Goal: Complete application form

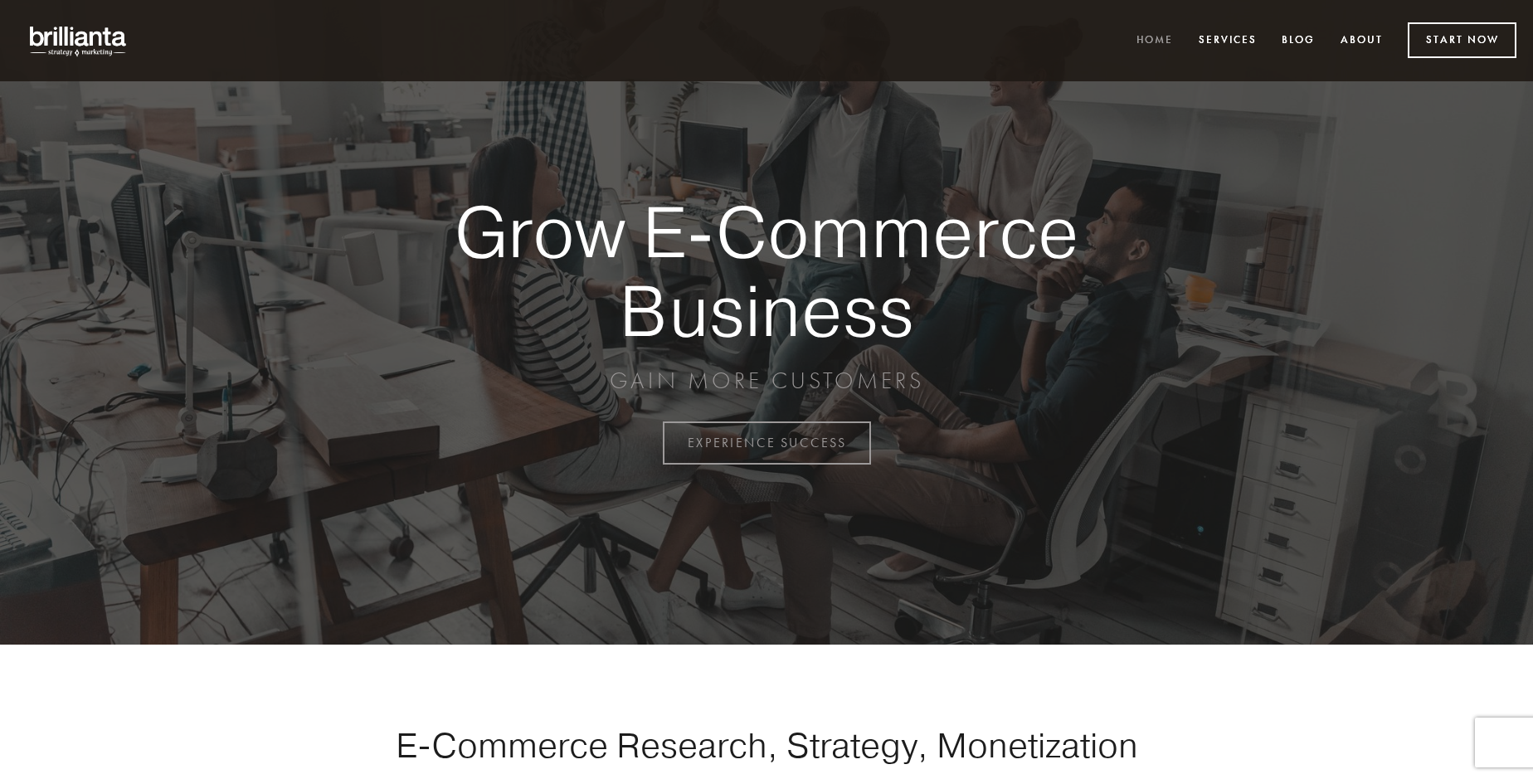
scroll to position [4350, 0]
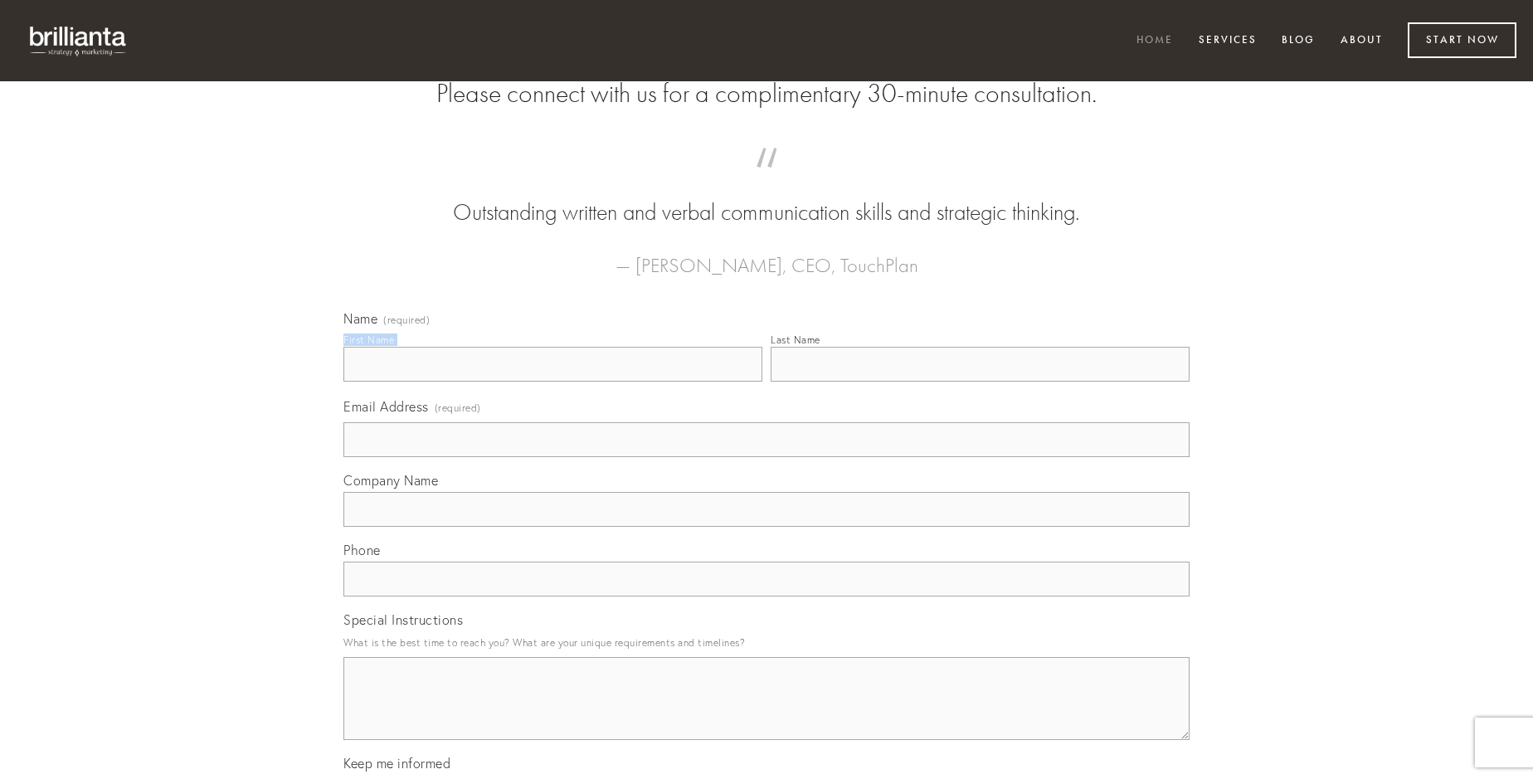
type input "[PERSON_NAME]"
click at [980, 382] on input "Last Name" at bounding box center [980, 364] width 419 height 35
type input "[PERSON_NAME]"
click at [767, 457] on input "Email Address (required)" at bounding box center [767, 439] width 846 height 35
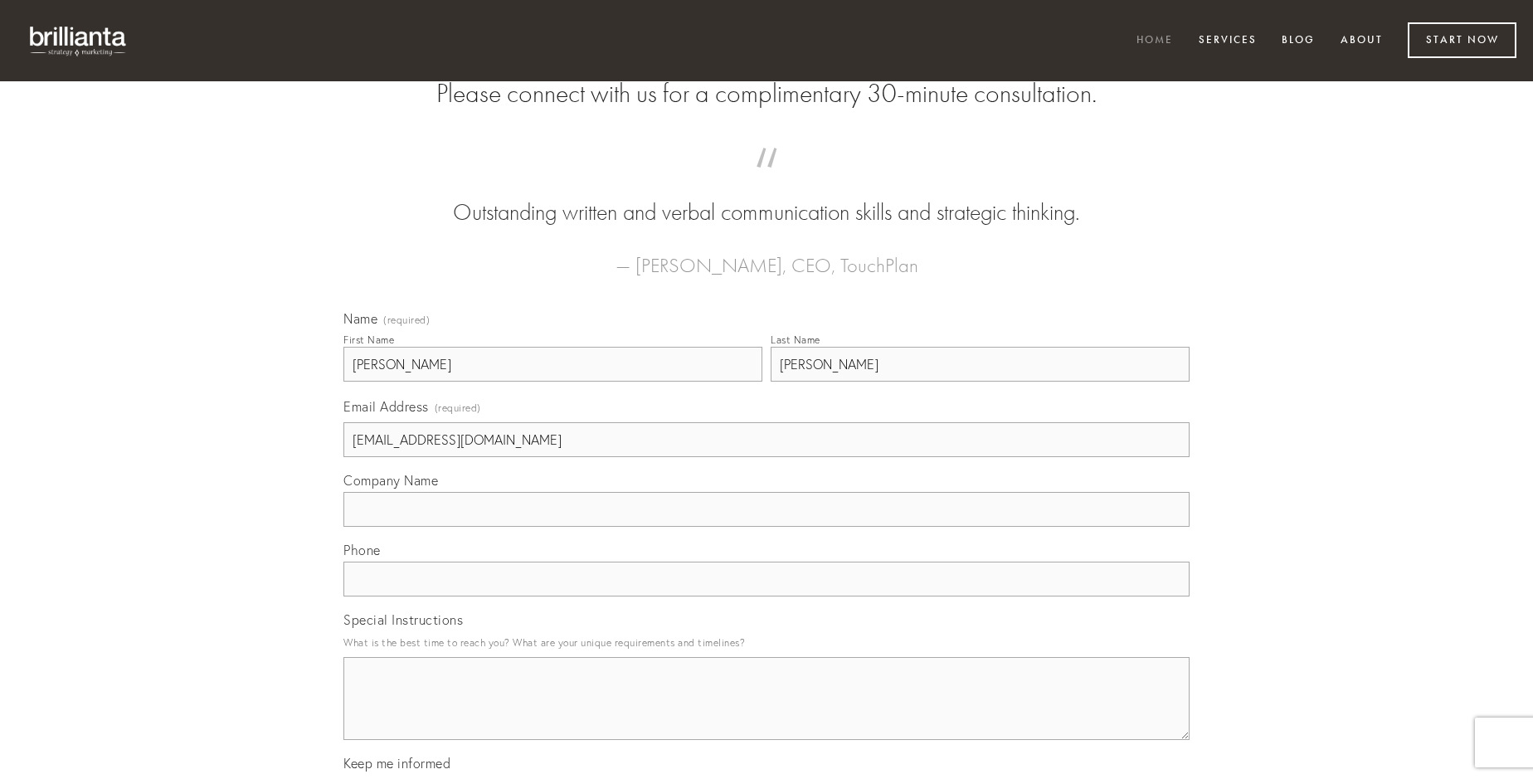
type input "[EMAIL_ADDRESS][DOMAIN_NAME]"
click at [767, 527] on input "Company Name" at bounding box center [767, 509] width 846 height 35
type input "suasoria"
click at [767, 597] on input "text" at bounding box center [767, 579] width 846 height 35
click at [767, 714] on textarea "Special Instructions" at bounding box center [767, 698] width 846 height 83
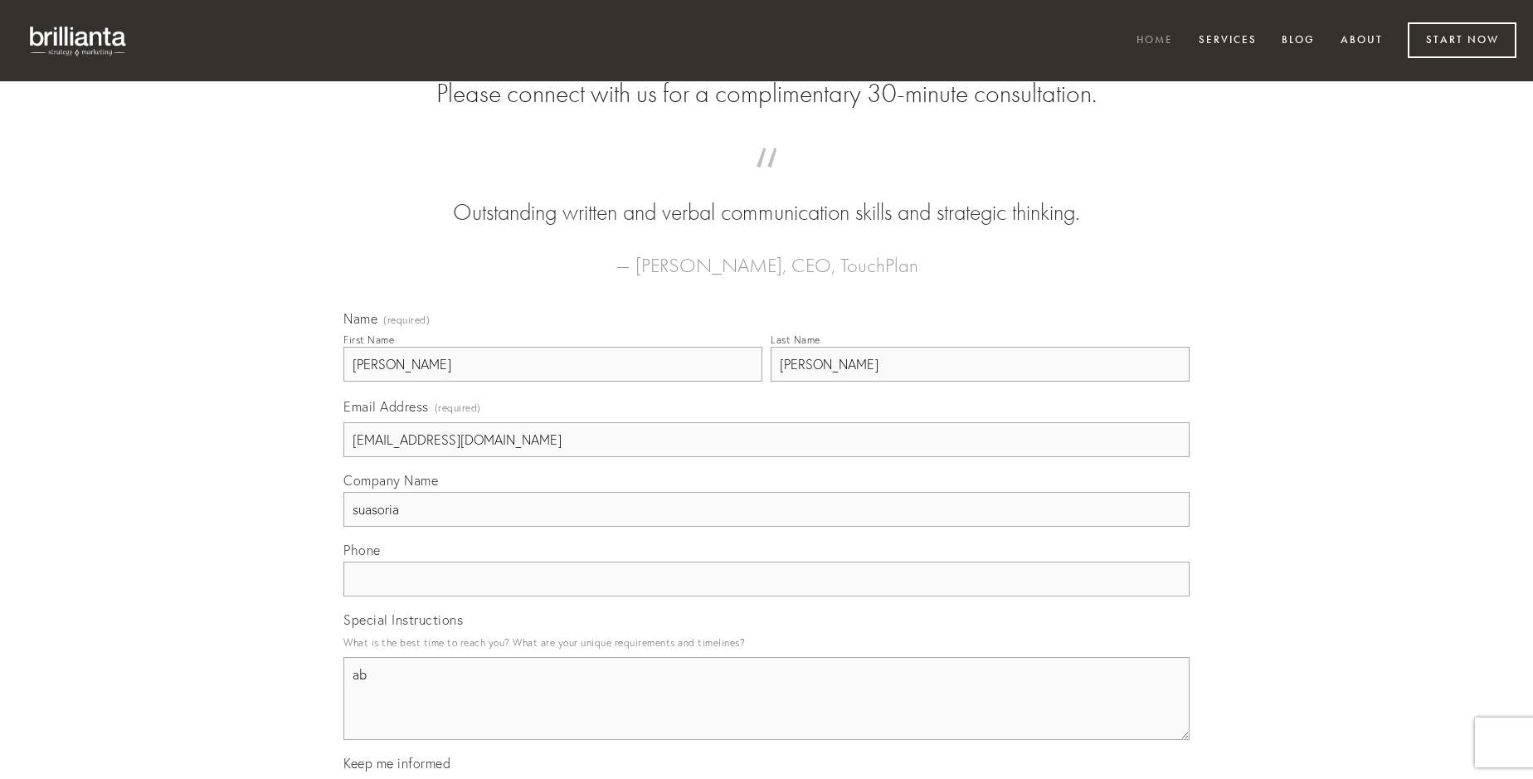
type textarea "ab"
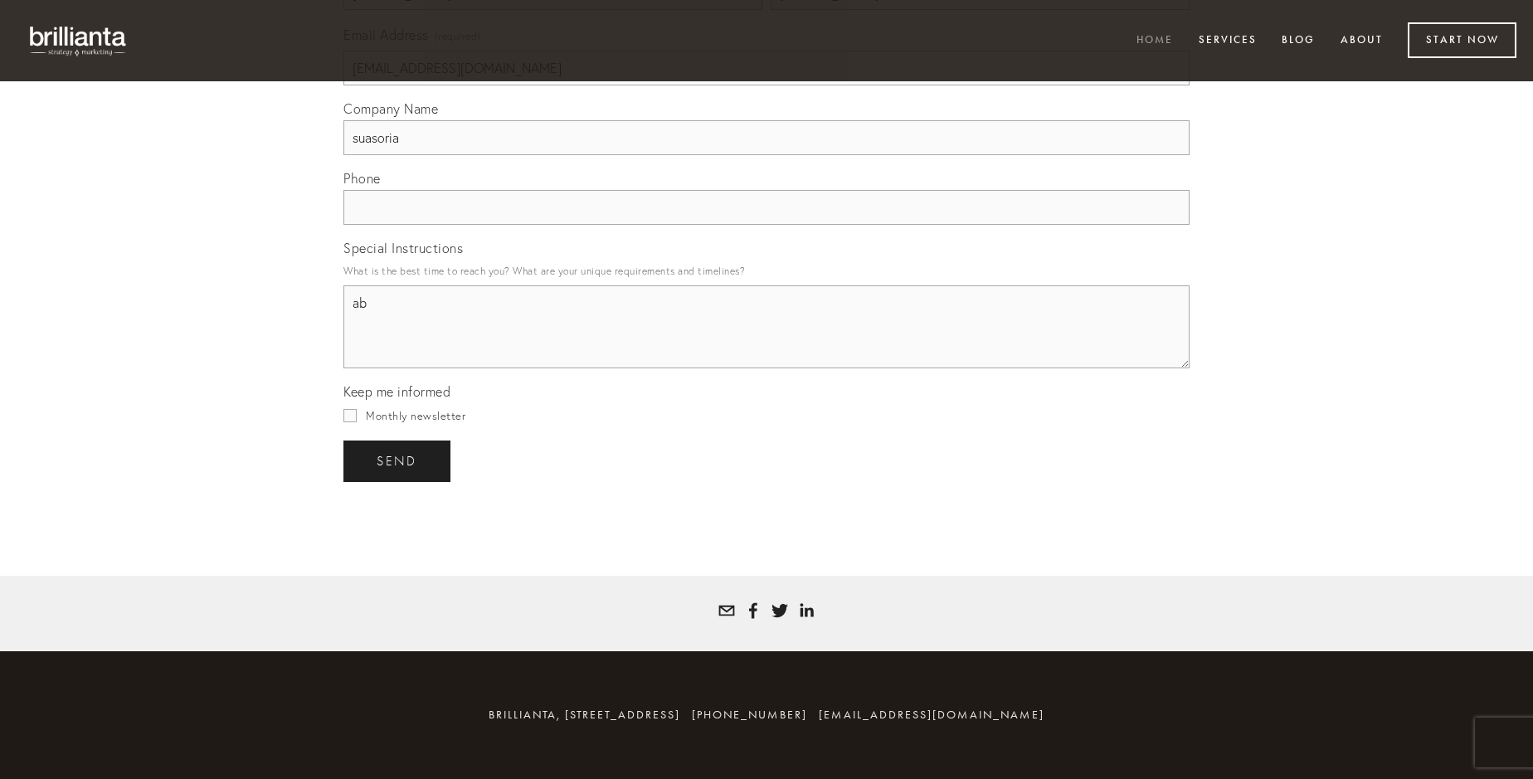
click at [398, 461] on span "send" at bounding box center [397, 461] width 41 height 15
